Goal: Task Accomplishment & Management: Manage account settings

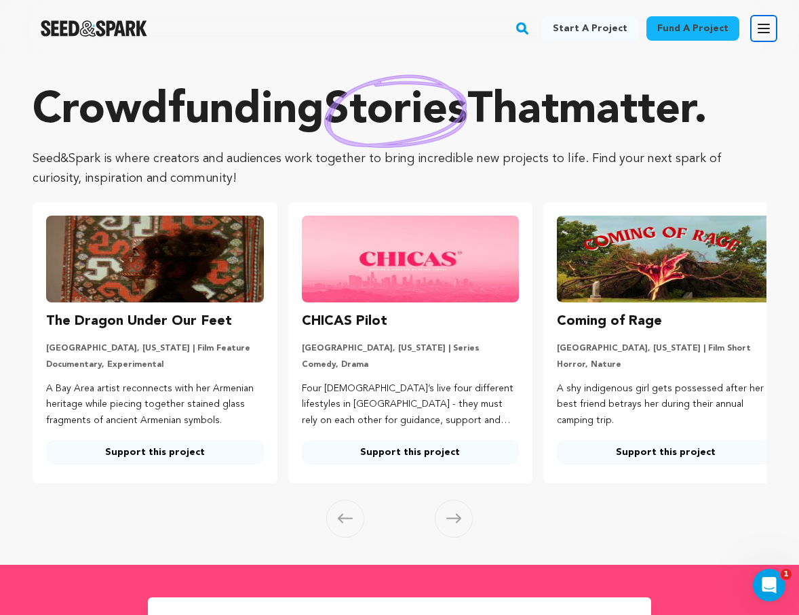
click at [759, 31] on icon "button" at bounding box center [763, 28] width 16 height 16
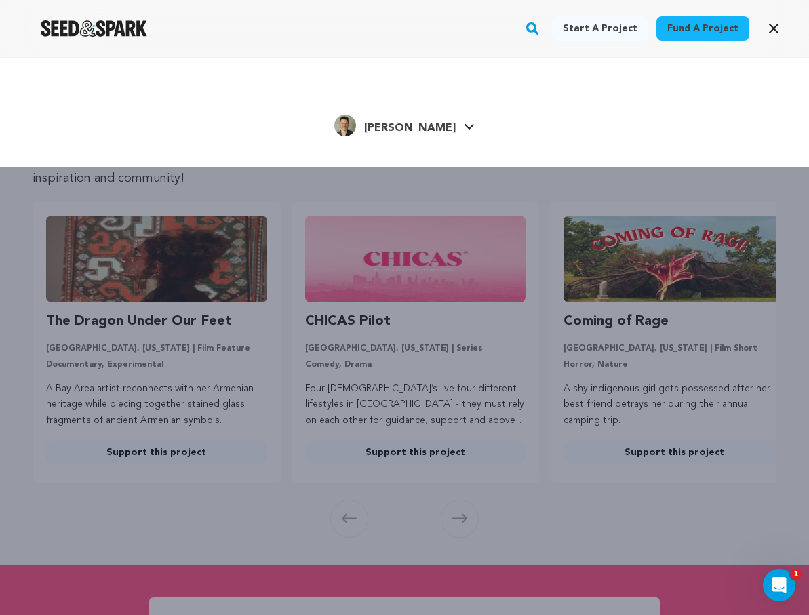
click at [435, 130] on link "Chris V. Chris V." at bounding box center [404, 124] width 140 height 24
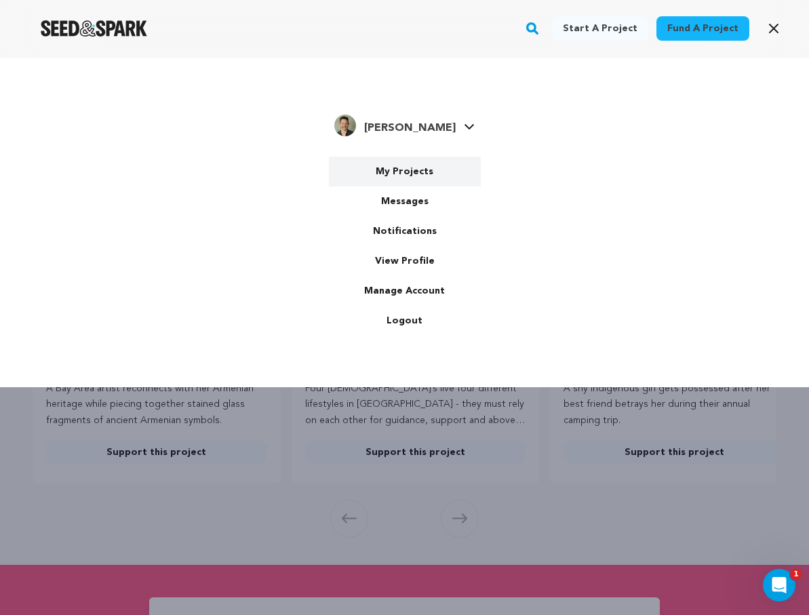
click at [417, 177] on link "My Projects" at bounding box center [405, 172] width 152 height 30
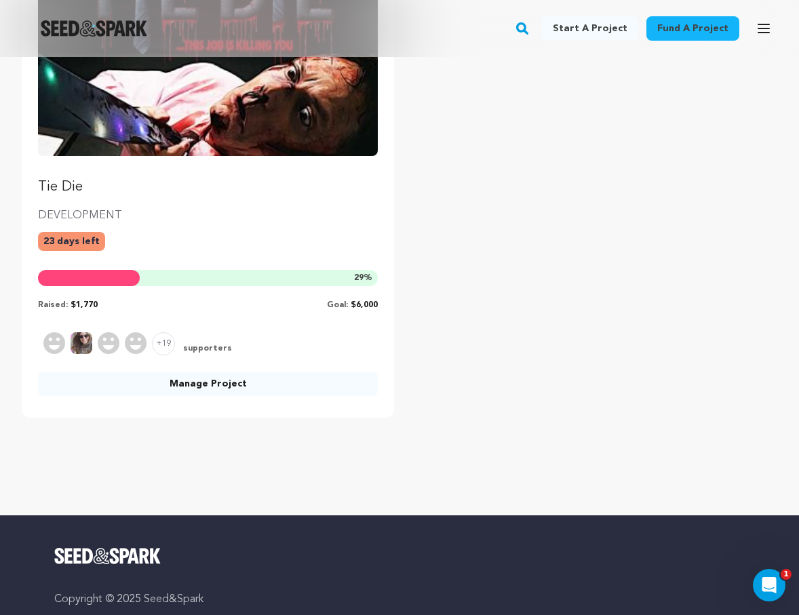
scroll to position [314, 0]
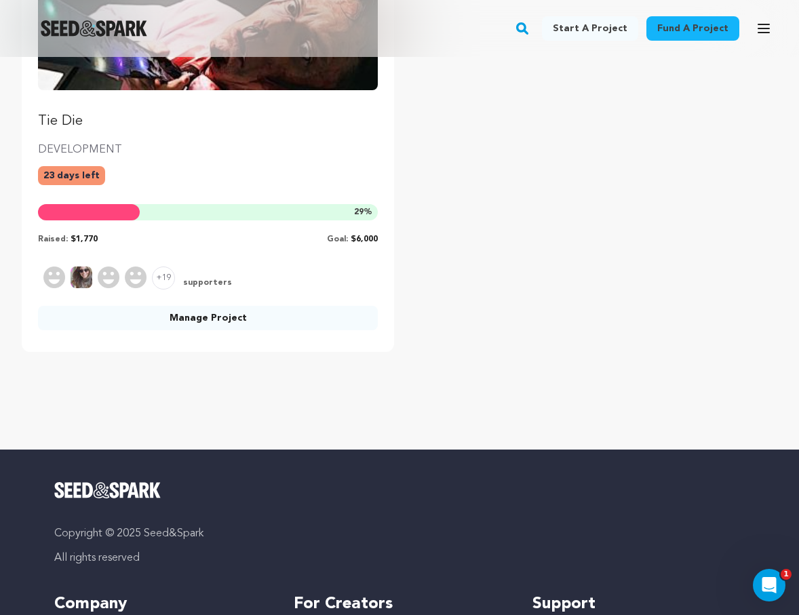
click at [80, 279] on img at bounding box center [82, 277] width 22 height 22
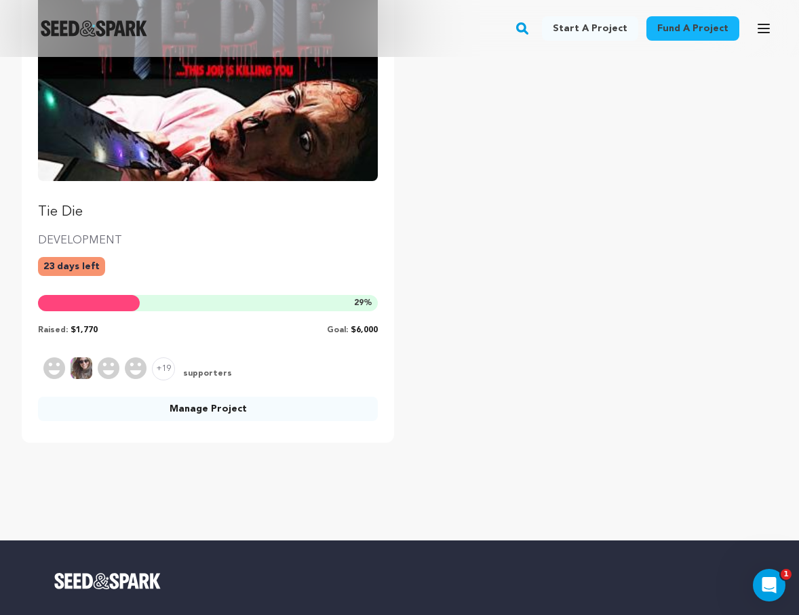
scroll to position [225, 0]
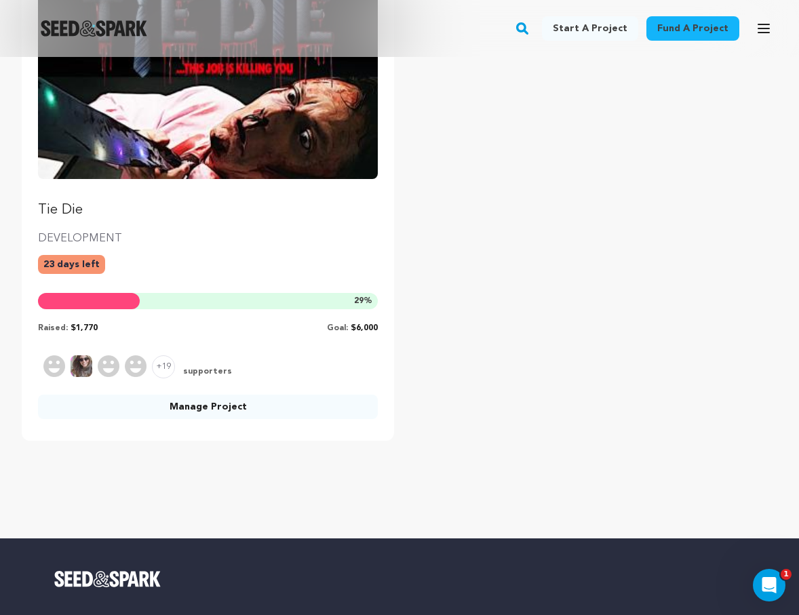
click at [221, 406] on link "Manage Project" at bounding box center [208, 407] width 340 height 24
